Goal: Task Accomplishment & Management: Use online tool/utility

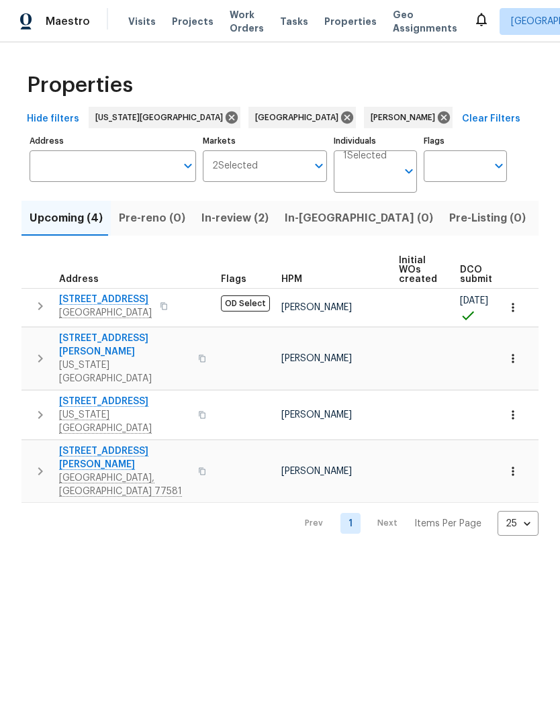
scroll to position [0, 195]
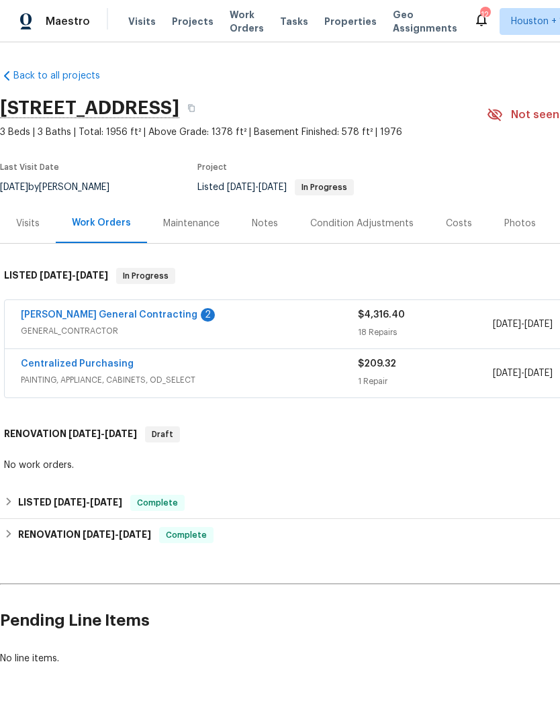
click at [45, 318] on link "[PERSON_NAME] General Contracting" at bounding box center [109, 314] width 177 height 9
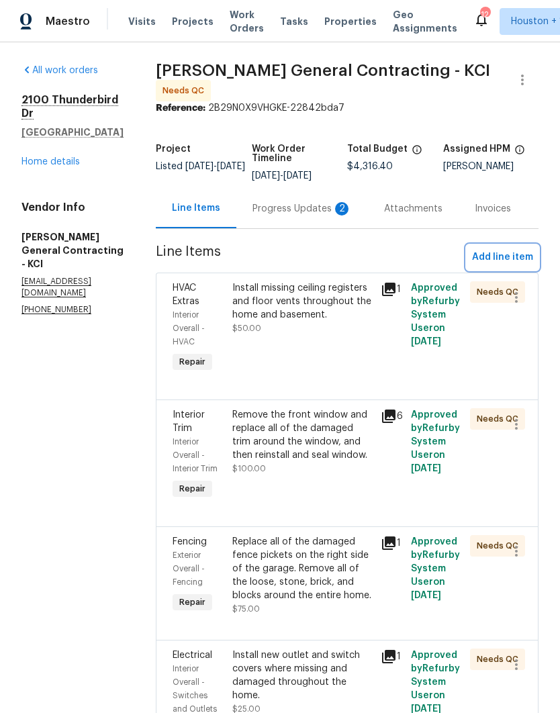
click at [513, 261] on span "Add line item" at bounding box center [502, 257] width 61 height 17
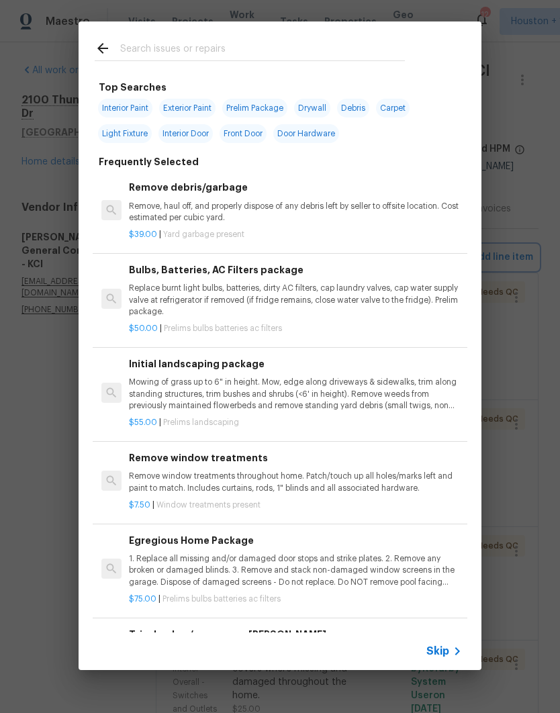
click at [532, 243] on div "Top Searches Interior Paint Exterior Paint Prelim Package Drywall Debris Carpet…" at bounding box center [280, 345] width 560 height 691
